Goal: Transaction & Acquisition: Download file/media

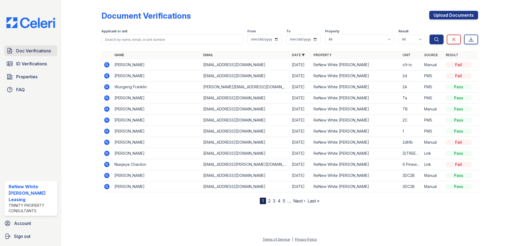
click at [15, 52] on link "Doc Verifications" at bounding box center [30, 50] width 53 height 11
click at [110, 141] on icon at bounding box center [107, 142] width 6 height 6
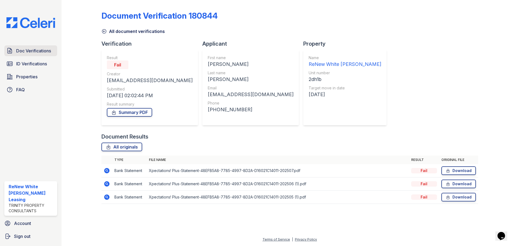
click at [36, 50] on span "Doc Verifications" at bounding box center [33, 50] width 35 height 6
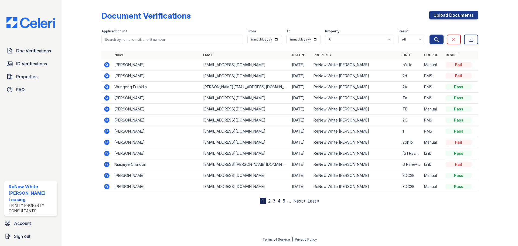
click at [28, 63] on span "ID Verifications" at bounding box center [31, 63] width 31 height 6
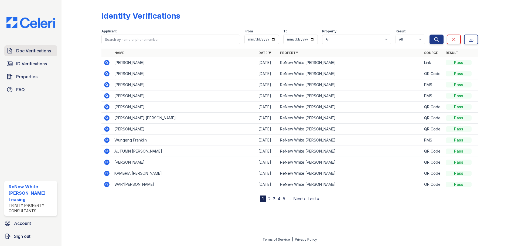
click at [34, 52] on span "Doc Verifications" at bounding box center [33, 50] width 35 height 6
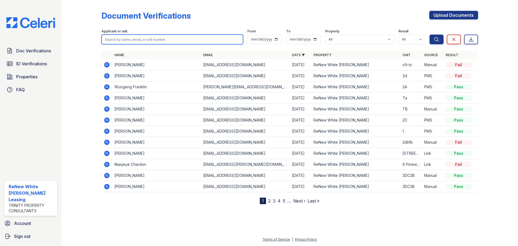
click at [163, 35] on input "search" at bounding box center [172, 40] width 142 height 10
type input "[PERSON_NAME]"
click at [430, 35] on button "Search" at bounding box center [437, 40] width 14 height 10
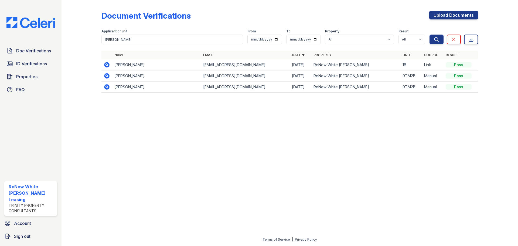
click at [105, 64] on icon at bounding box center [106, 64] width 5 height 5
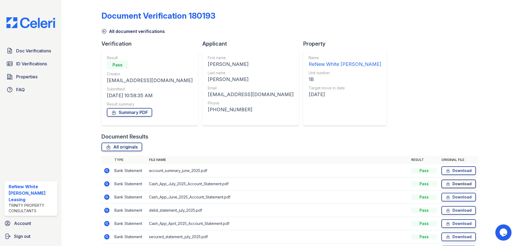
click at [452, 181] on link "Download" at bounding box center [459, 183] width 35 height 9
click at [451, 197] on link "Download" at bounding box center [459, 197] width 35 height 9
click at [453, 223] on link "Download" at bounding box center [459, 223] width 35 height 9
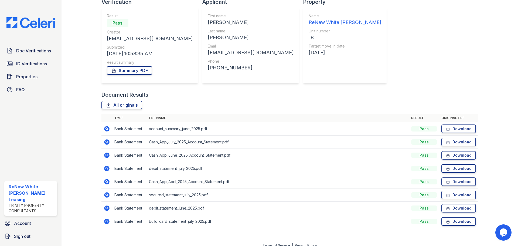
scroll to position [48, 0]
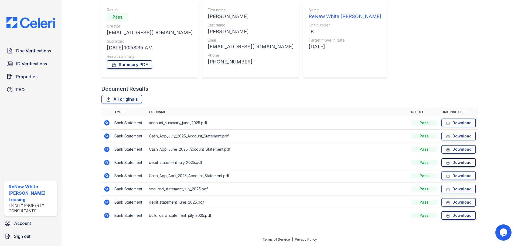
click at [447, 162] on icon at bounding box center [448, 163] width 3 height 4
click at [480, 62] on div at bounding box center [493, 90] width 31 height 273
click at [450, 121] on link "Download" at bounding box center [459, 122] width 35 height 9
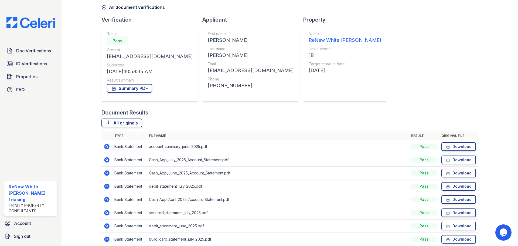
scroll to position [21, 0]
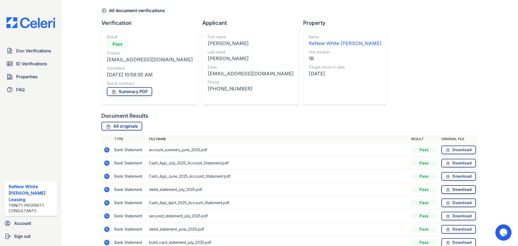
click at [449, 187] on link "Download" at bounding box center [459, 189] width 35 height 9
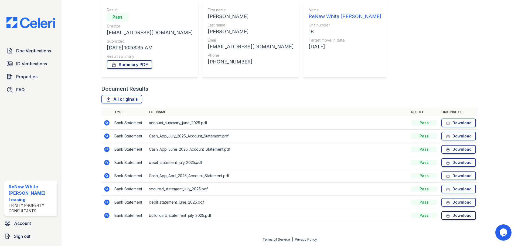
click at [450, 215] on link "Download" at bounding box center [459, 215] width 35 height 9
click at [455, 201] on link "Download" at bounding box center [459, 202] width 35 height 9
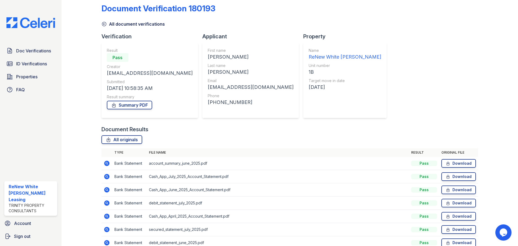
scroll to position [0, 0]
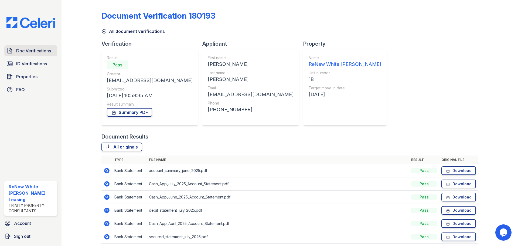
click at [38, 53] on span "Doc Verifications" at bounding box center [33, 50] width 35 height 6
